Goal: Task Accomplishment & Management: Use online tool/utility

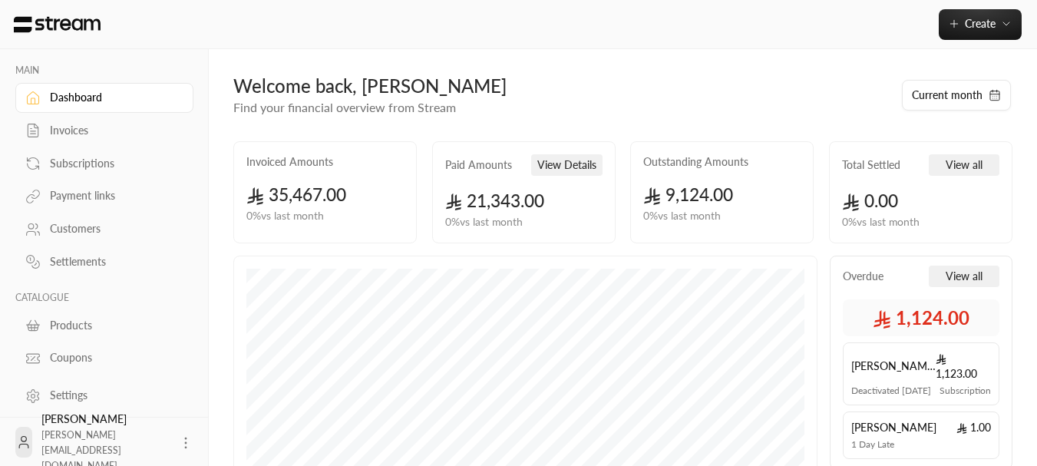
click at [55, 125] on div "Invoices" at bounding box center [112, 130] width 124 height 15
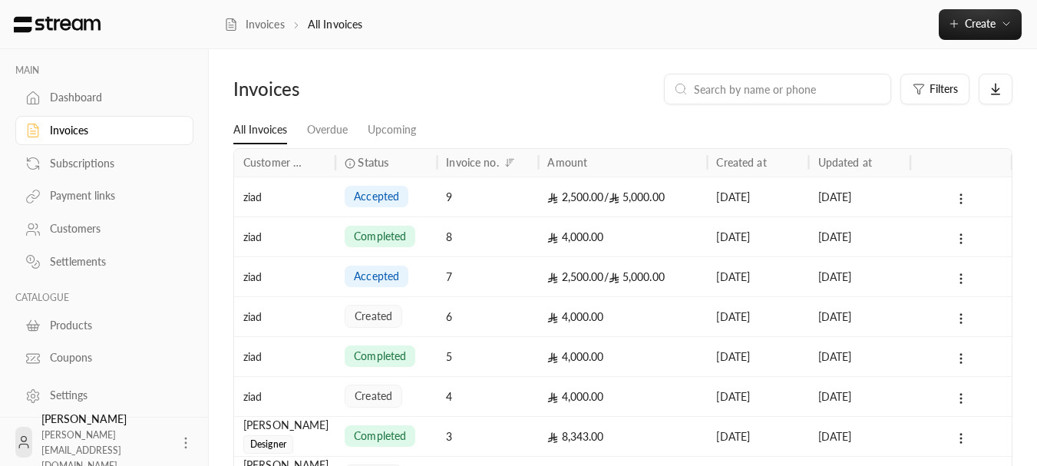
click at [502, 194] on div "9" at bounding box center [487, 196] width 83 height 39
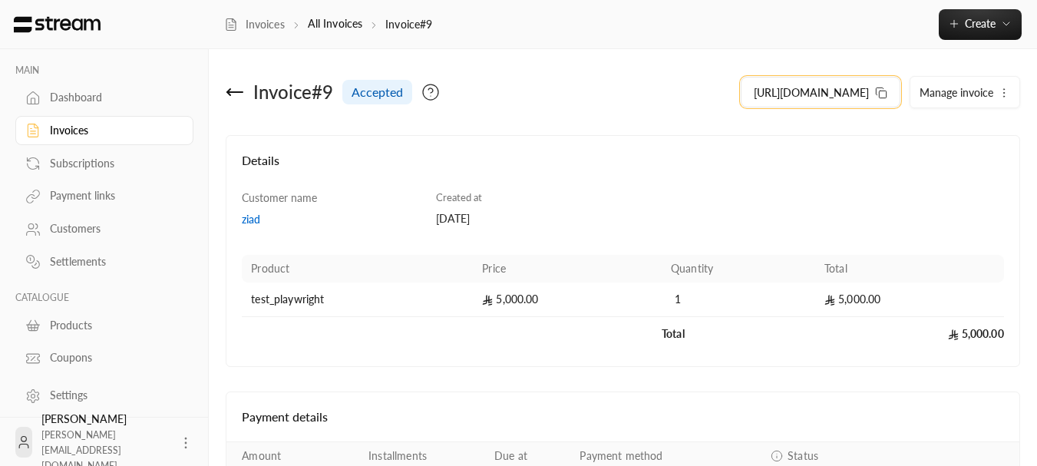
click at [895, 94] on button "https://streampay.sa/ss/FI9Y5" at bounding box center [821, 92] width 160 height 31
click at [590, 60] on div "Invoice # 9 accepted https://streampay.sa/ss/FI9Y5 Manage invoice Details Custo…" at bounding box center [623, 319] width 828 height 541
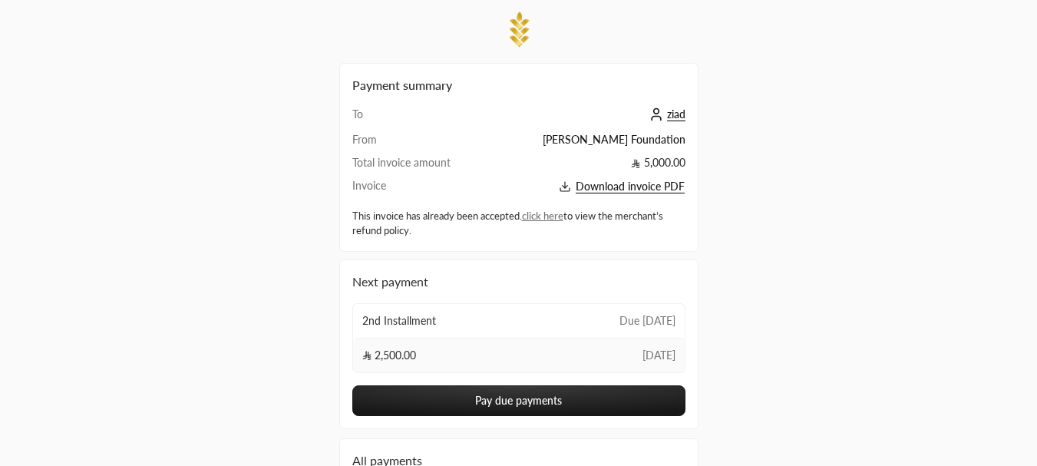
scroll to position [188, 0]
